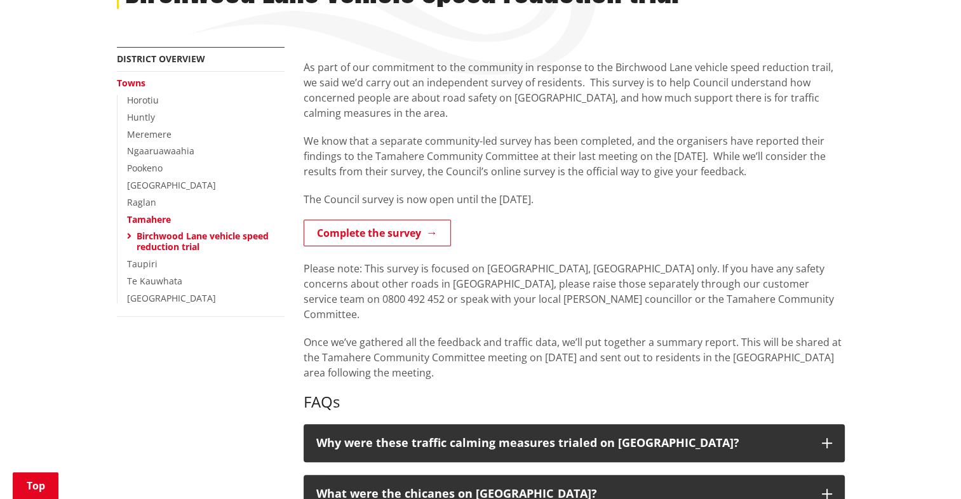
scroll to position [191, 0]
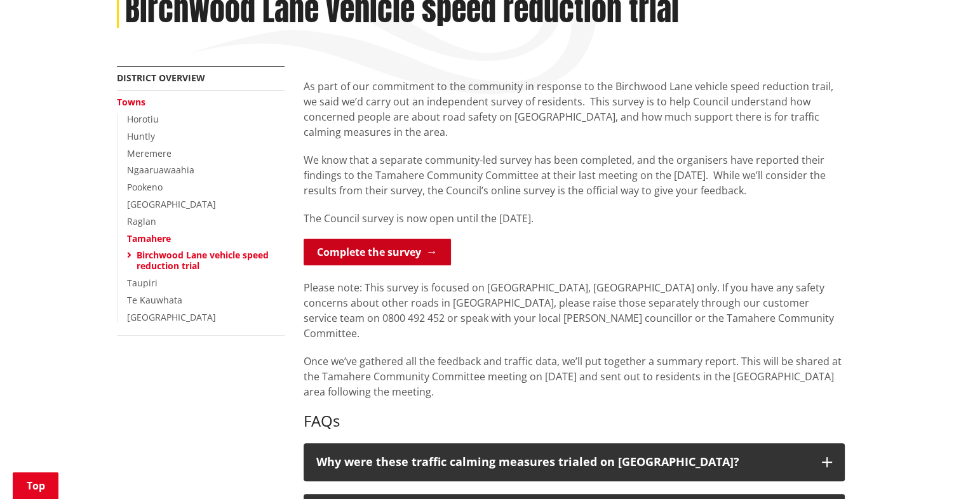
click at [391, 255] on link "Complete the survey" at bounding box center [377, 252] width 147 height 27
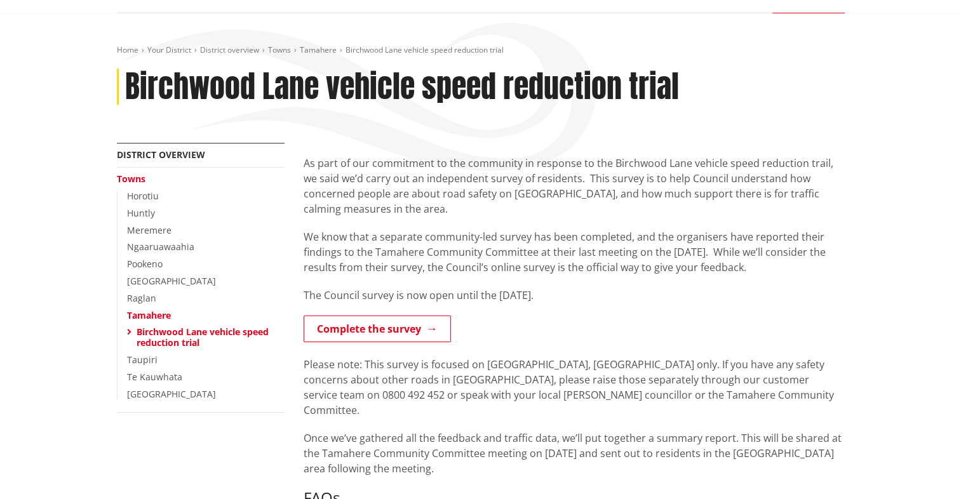
scroll to position [127, 0]
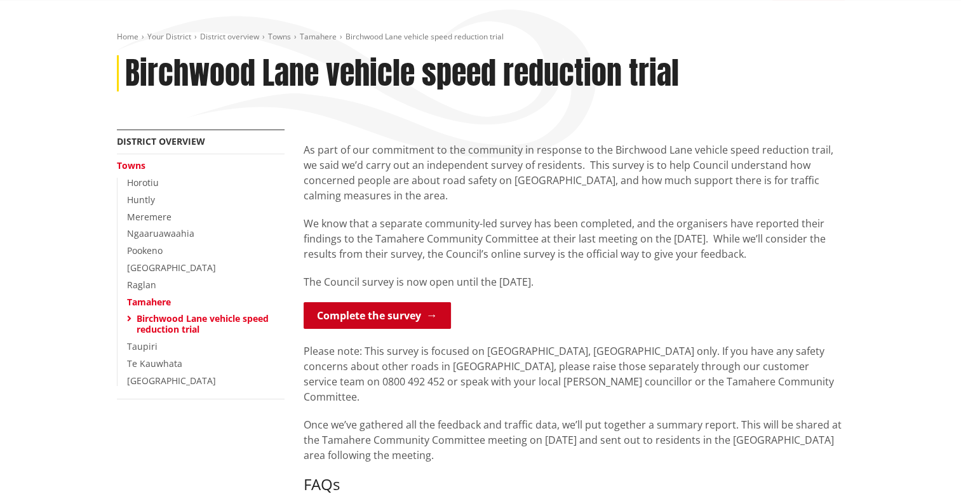
click at [409, 314] on link "Complete the survey" at bounding box center [377, 315] width 147 height 27
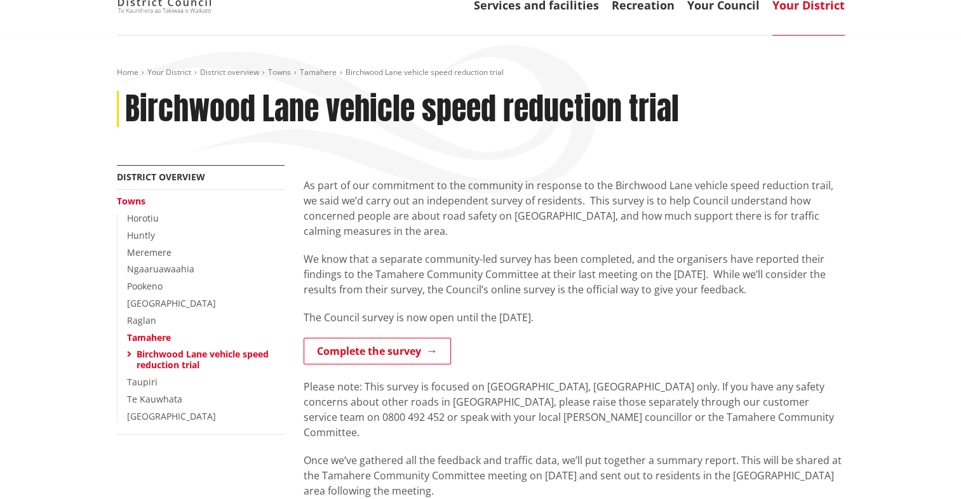
scroll to position [64, 0]
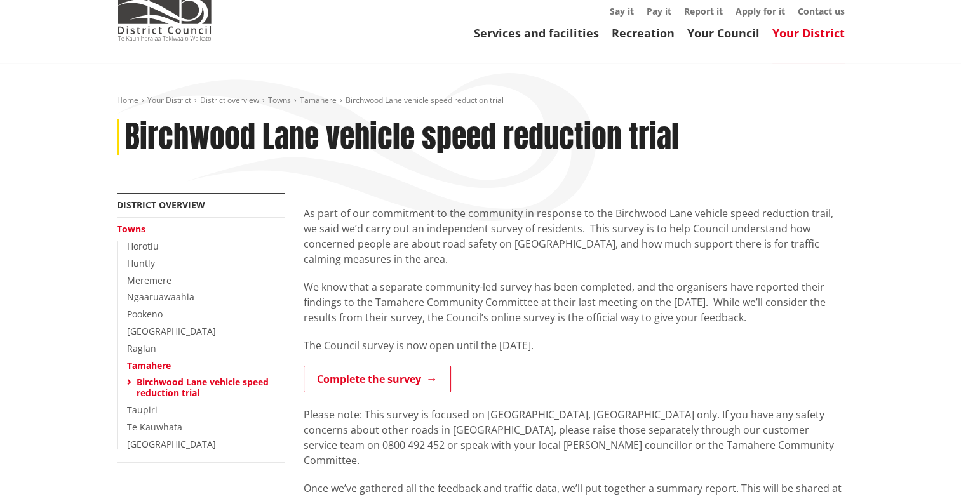
click at [168, 379] on link "Birchwood Lane vehicle speed reduction trial" at bounding box center [203, 387] width 132 height 23
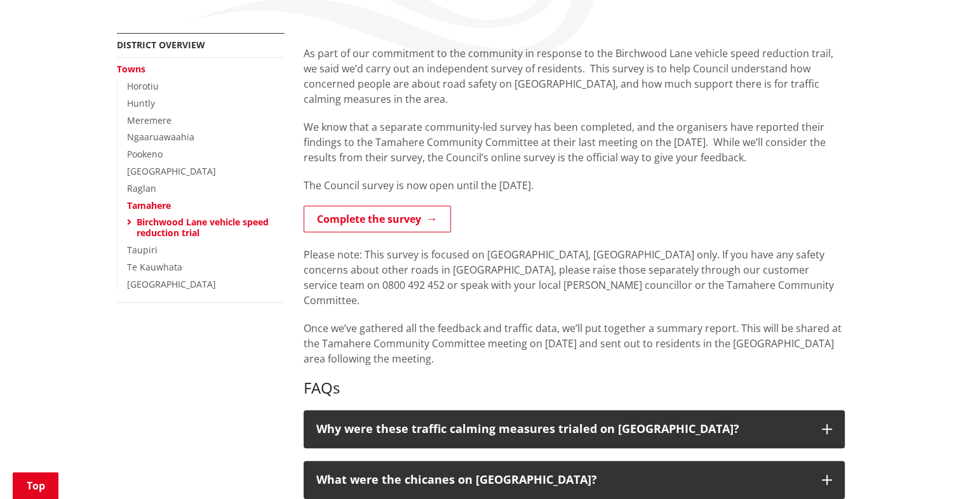
scroll to position [254, 0]
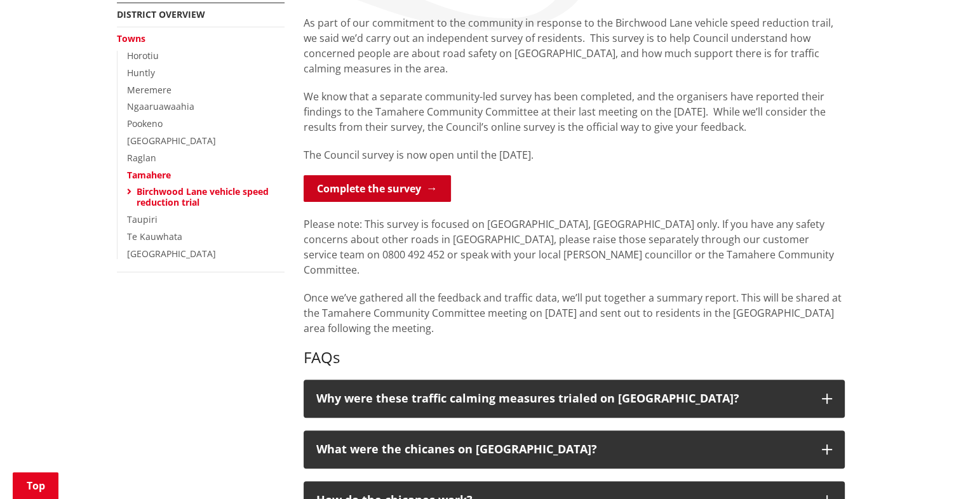
click at [405, 190] on link "Complete the survey" at bounding box center [377, 188] width 147 height 27
